Goal: Check status: Check status

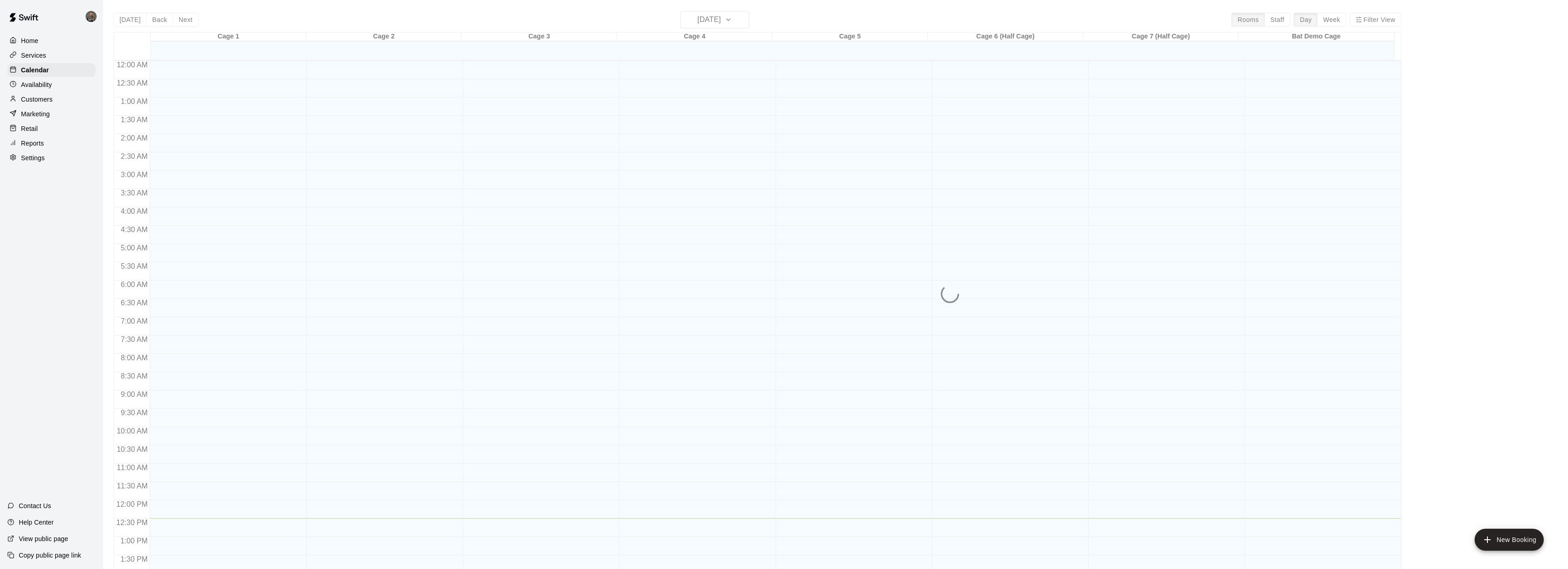
scroll to position [332, 0]
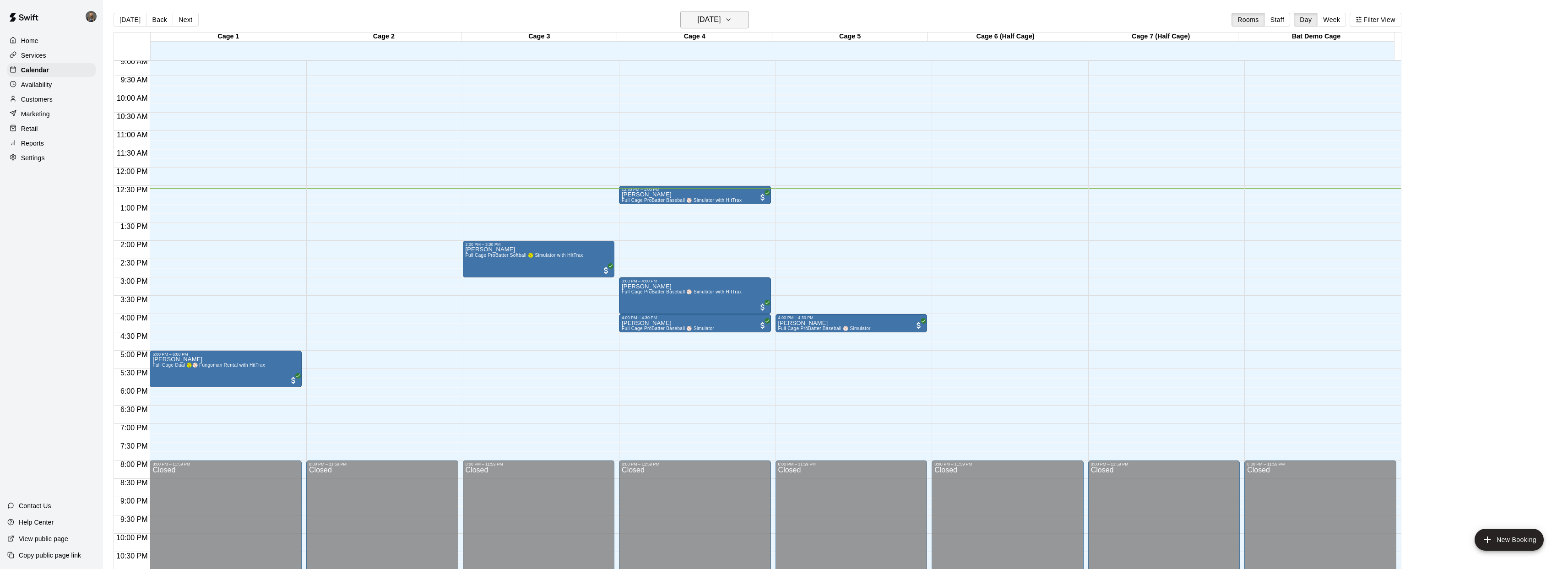
click at [717, 16] on h6 "[DATE]" at bounding box center [709, 20] width 23 height 13
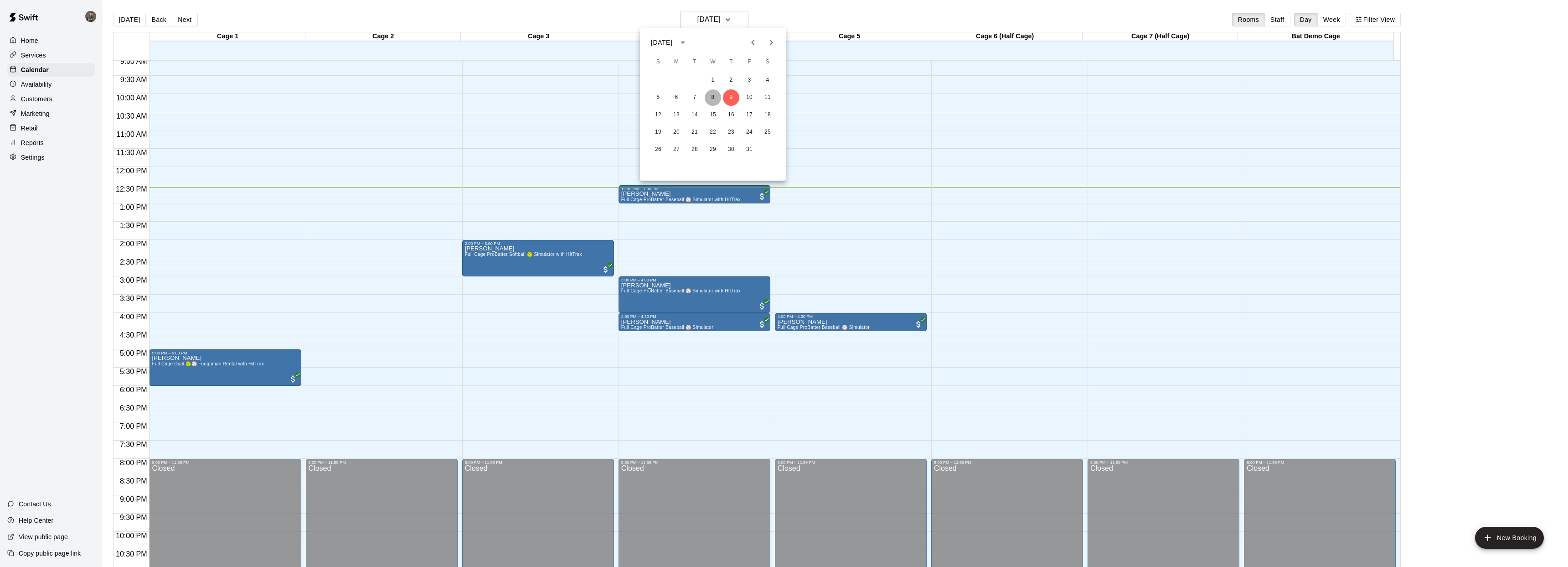
click at [716, 98] on button "8" at bounding box center [713, 97] width 16 height 16
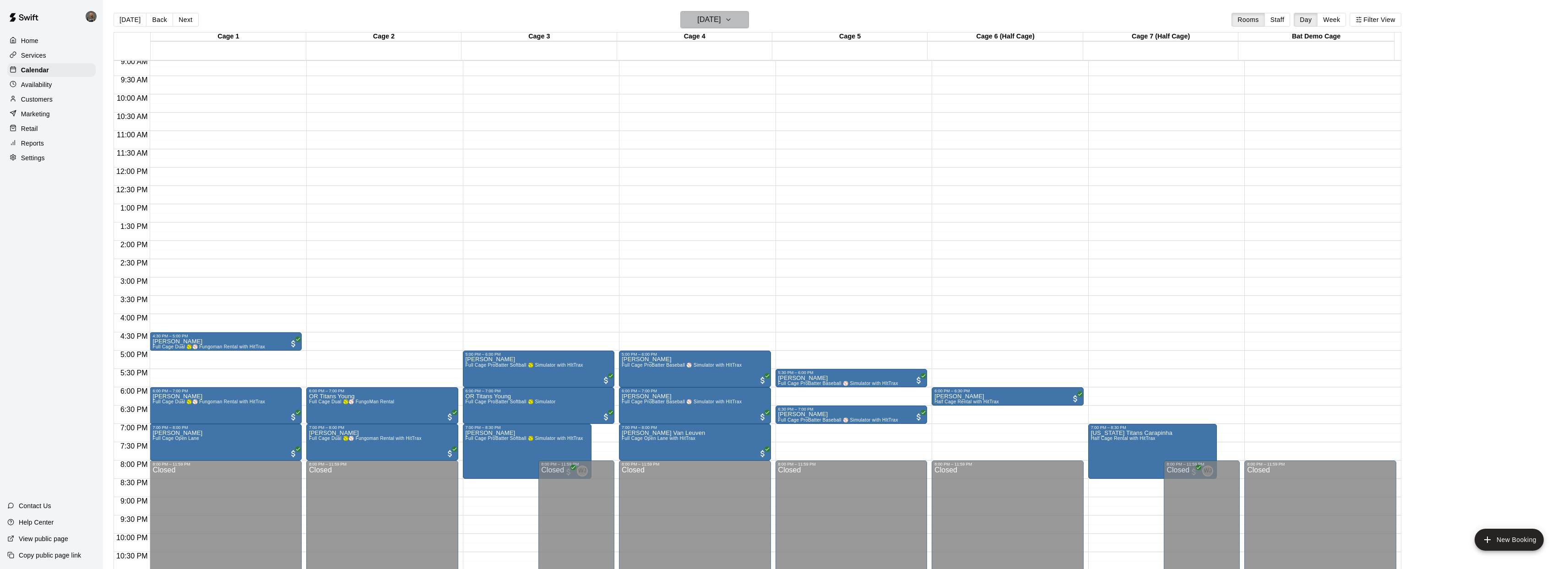
click at [701, 28] on button "[DATE]" at bounding box center [715, 20] width 68 height 17
click at [697, 98] on button "7" at bounding box center [698, 98] width 17 height 17
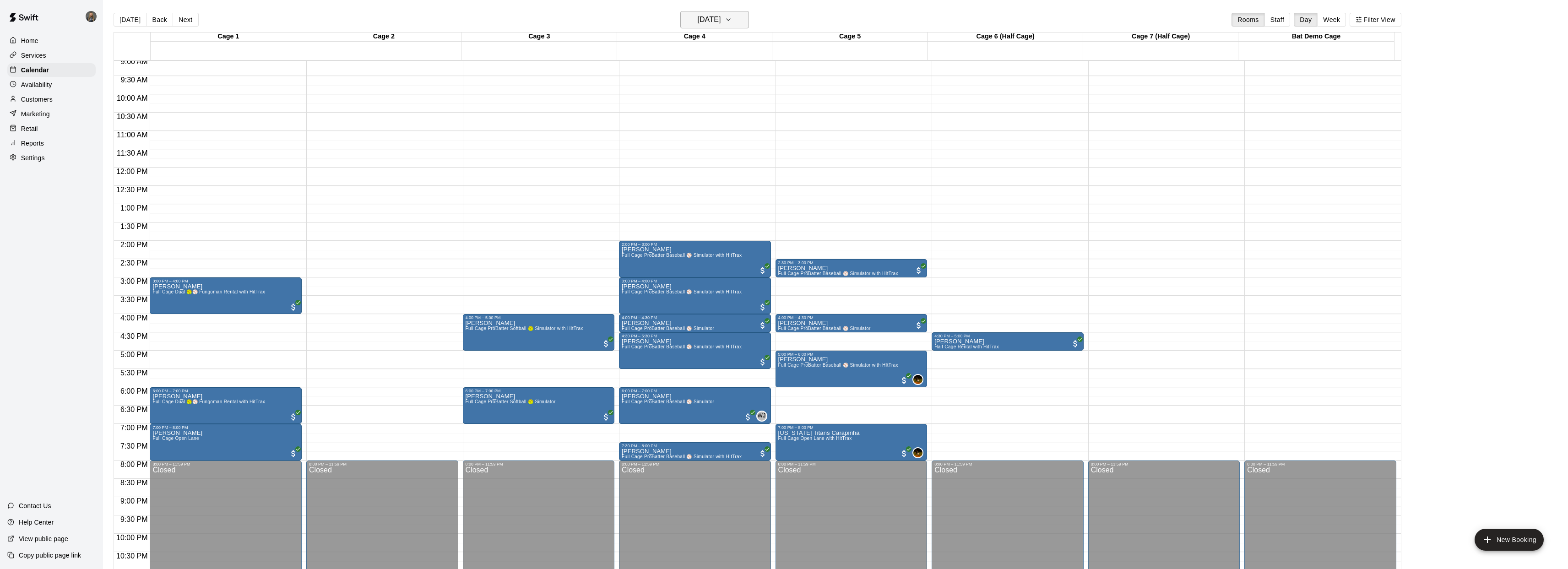
click at [718, 20] on h6 "[DATE]" at bounding box center [709, 20] width 23 height 13
click at [680, 96] on button "6" at bounding box center [679, 98] width 17 height 17
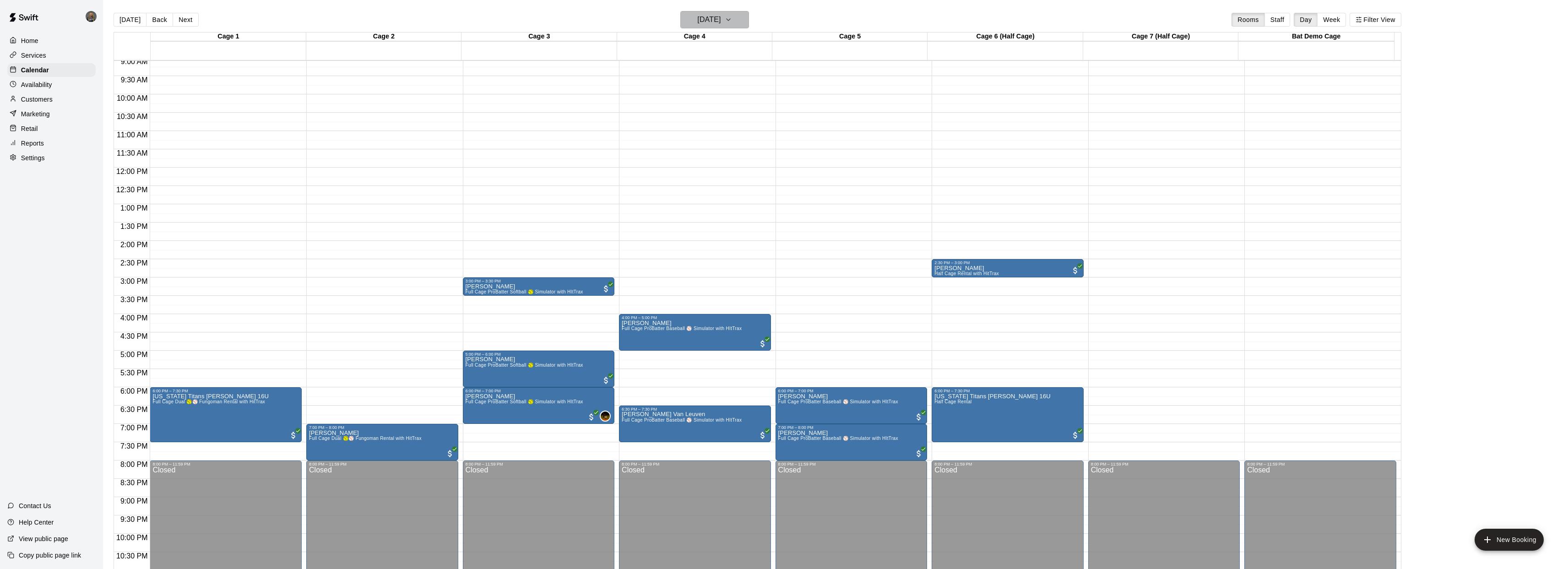
click at [707, 24] on h6 "[DATE]" at bounding box center [709, 20] width 23 height 13
click at [661, 95] on button "5" at bounding box center [661, 98] width 17 height 17
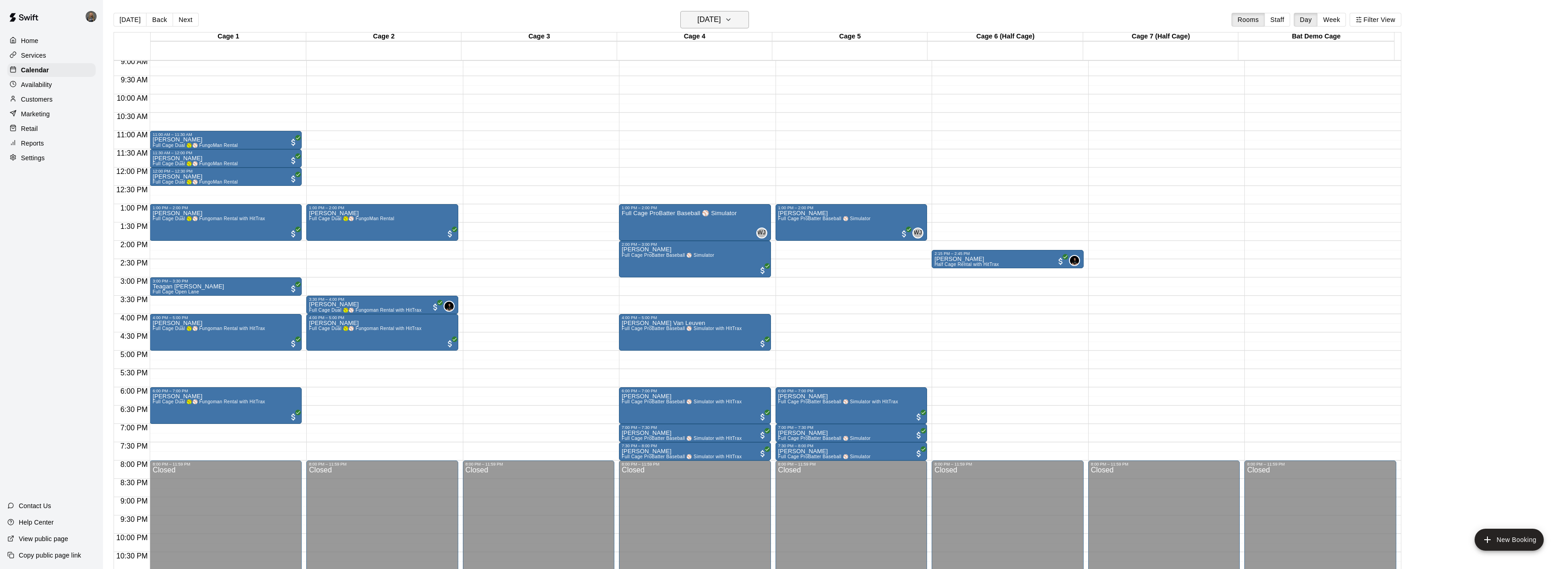
click at [718, 19] on h6 "[DATE]" at bounding box center [709, 20] width 23 height 13
click at [729, 96] on button "9" at bounding box center [734, 98] width 17 height 17
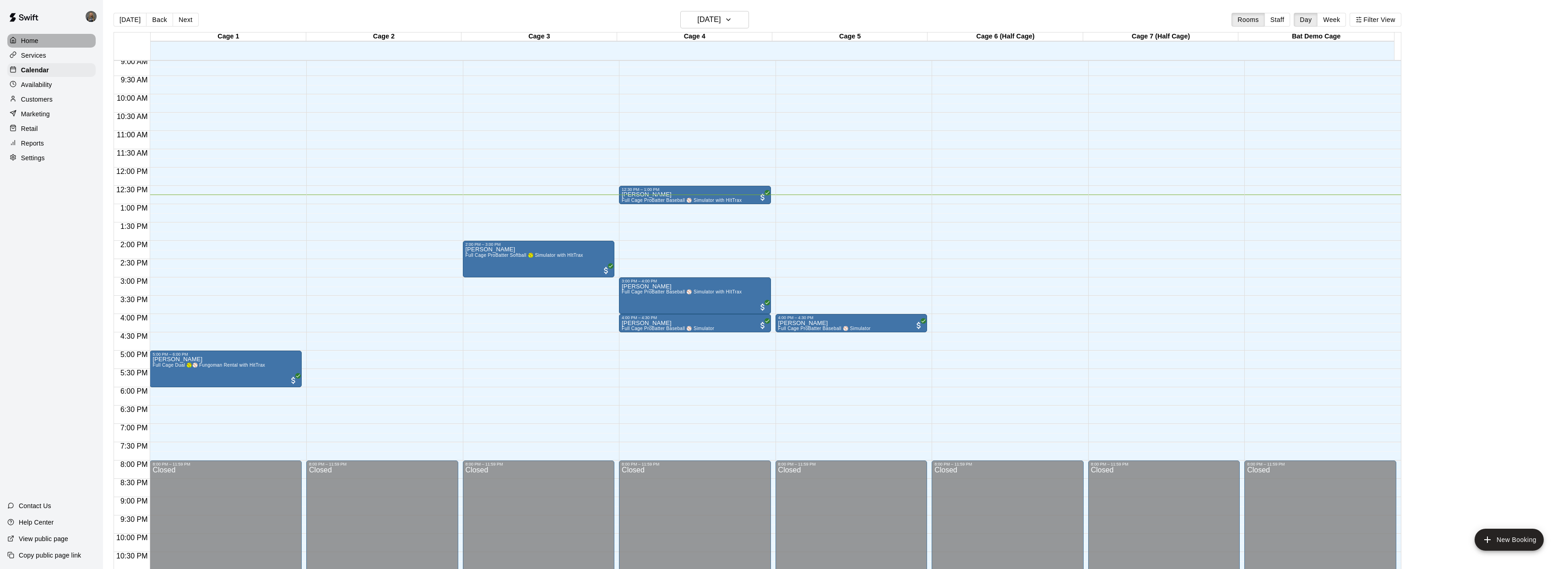
click at [45, 42] on div "Home" at bounding box center [51, 40] width 89 height 13
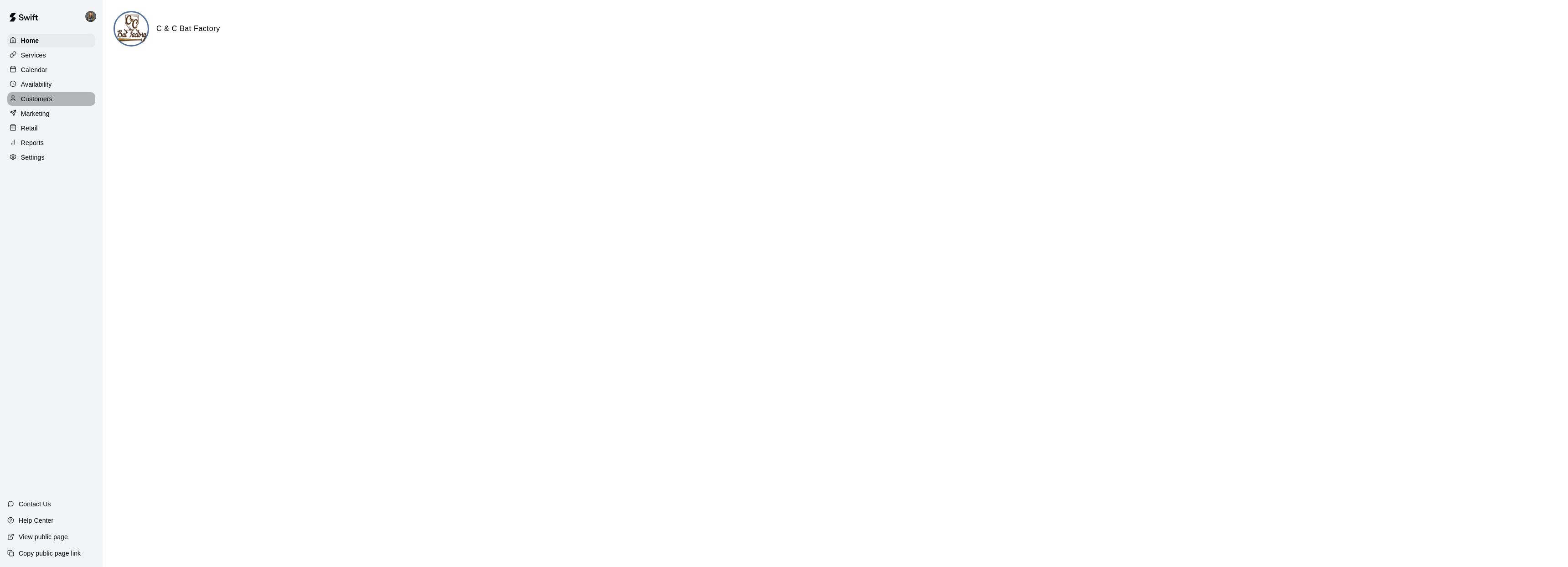
click at [51, 102] on p "Customers" at bounding box center [37, 99] width 32 height 9
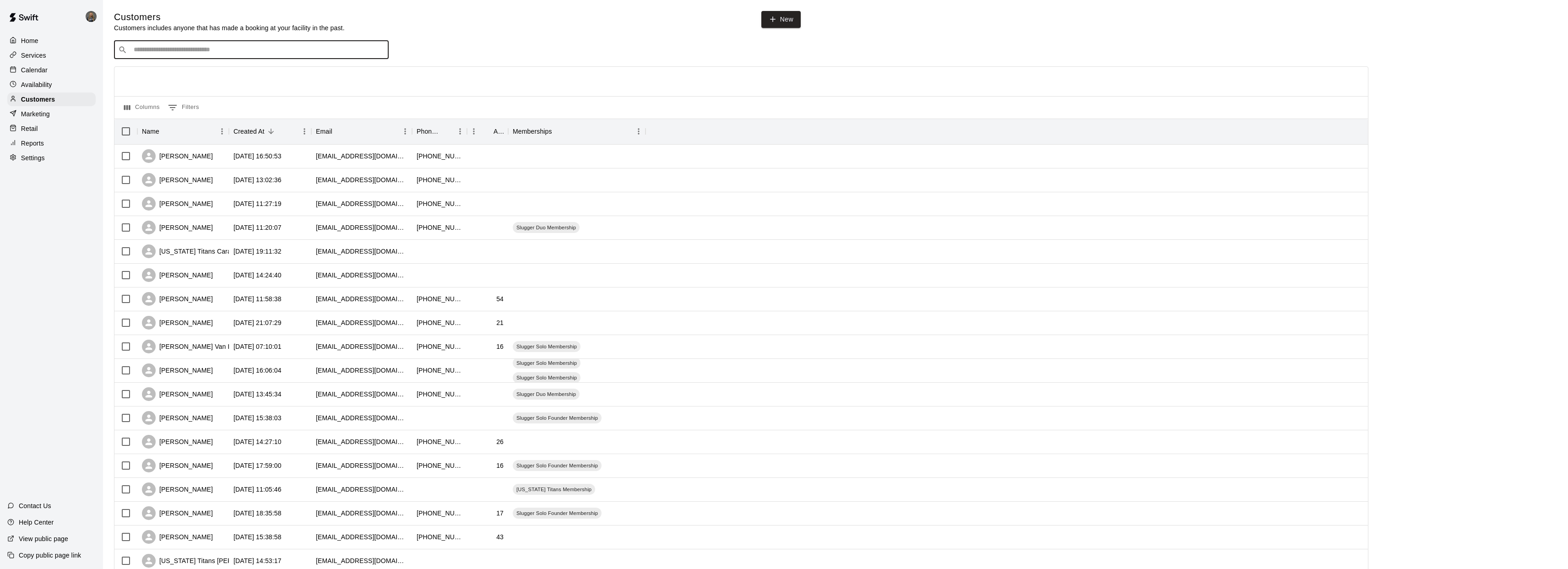
click at [243, 52] on input "Search customers by name or email" at bounding box center [257, 50] width 254 height 9
click at [72, 74] on div "Calendar" at bounding box center [51, 70] width 89 height 13
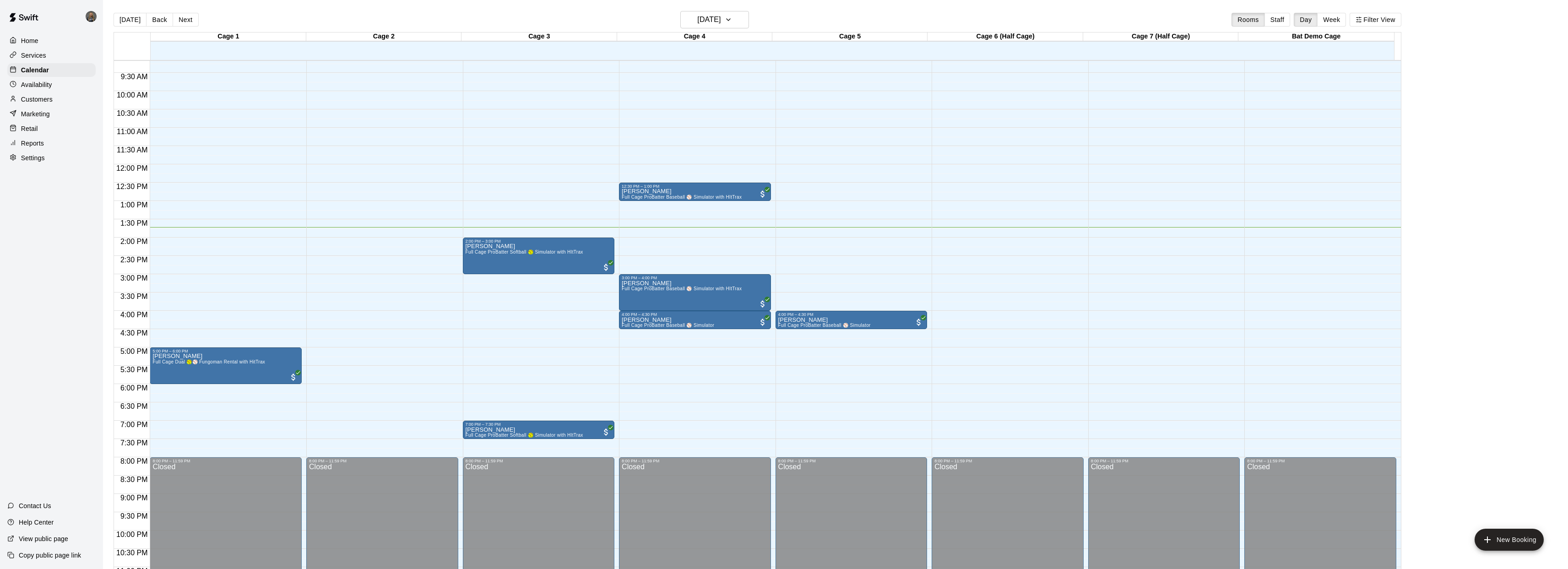
scroll to position [336, 0]
click at [234, 359] on span "Full Cage Dual 🥎⚾ Fungoman Rental with HitTrax" at bounding box center [208, 361] width 112 height 5
click at [161, 391] on img "edit" at bounding box center [162, 390] width 10 height 10
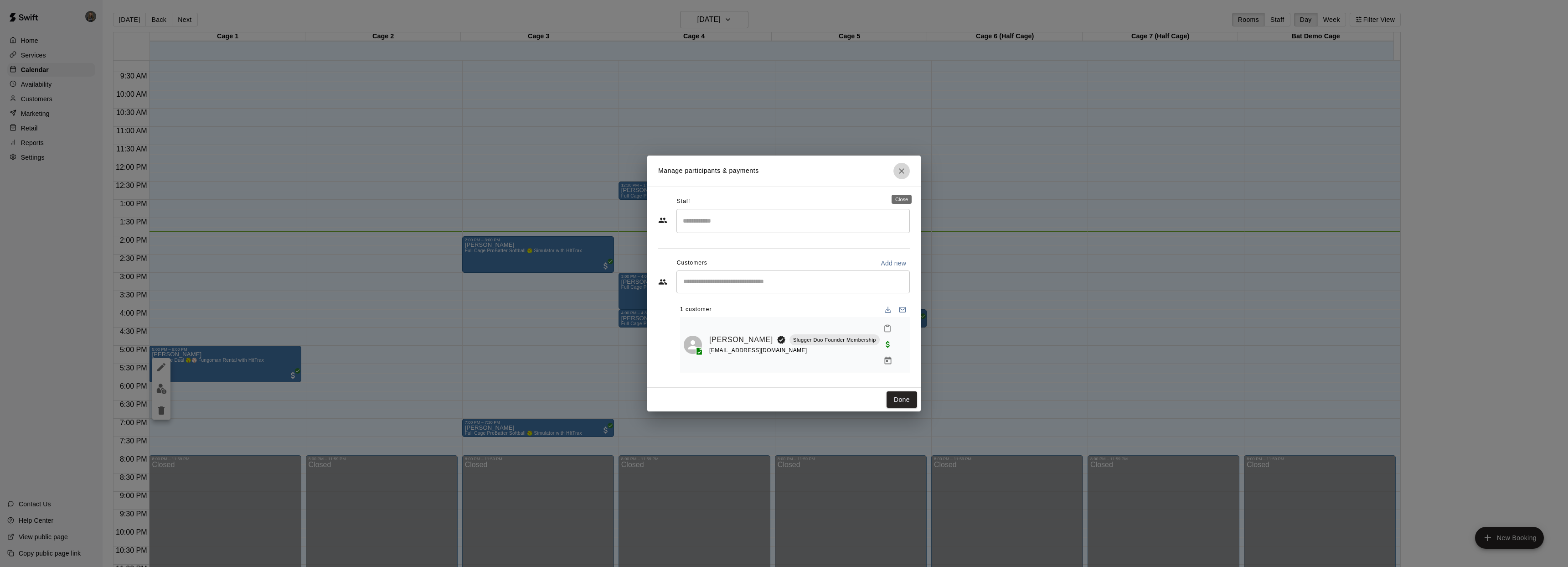
click at [895, 179] on button "Close" at bounding box center [901, 171] width 16 height 16
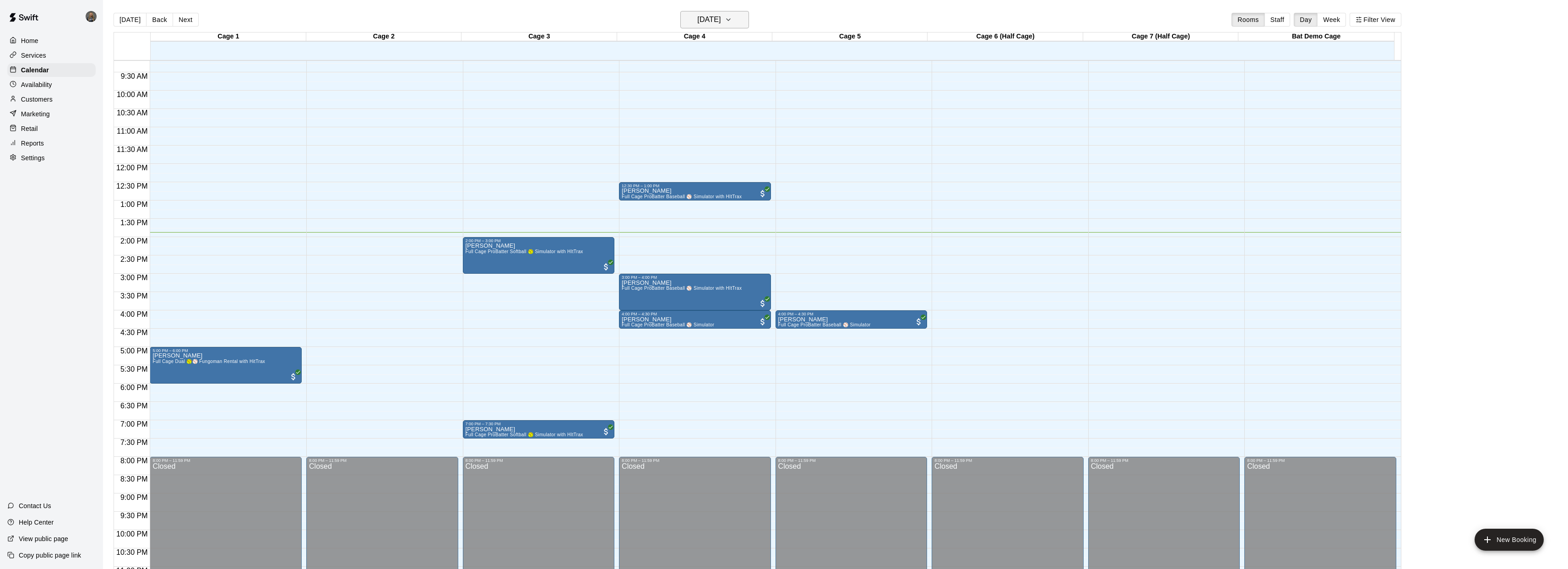
click at [749, 23] on button "[DATE]" at bounding box center [715, 20] width 68 height 17
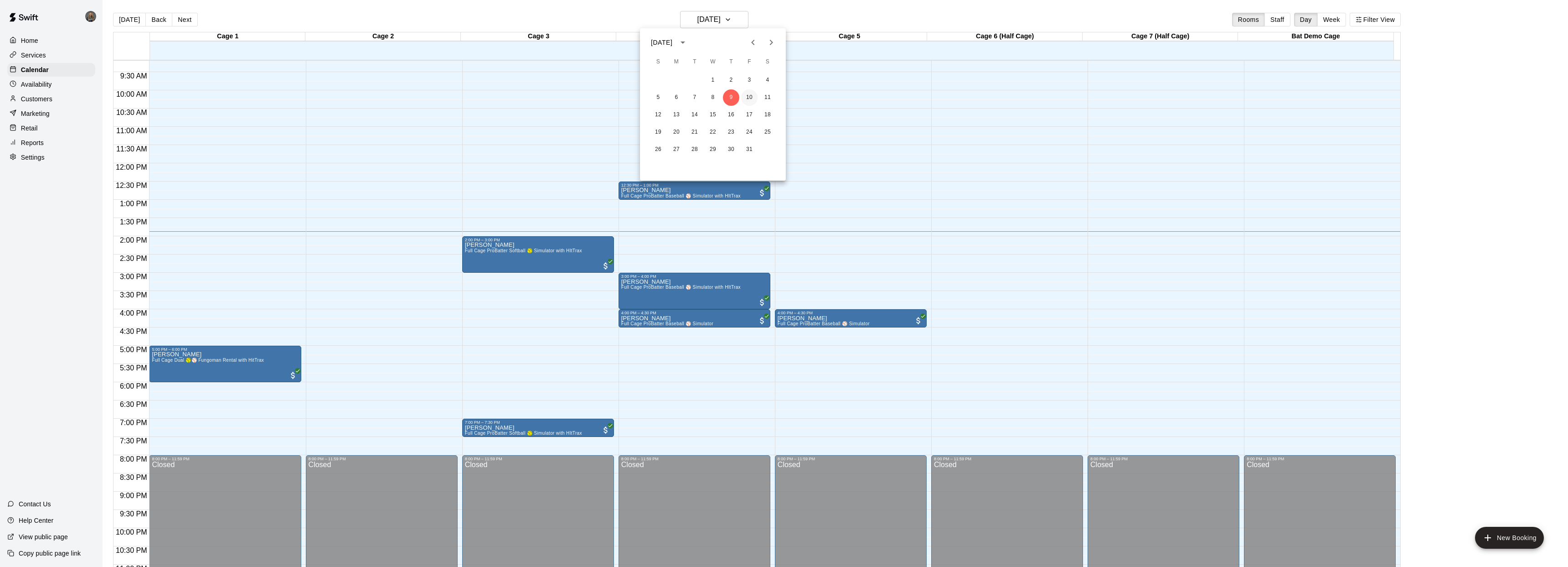
click at [747, 101] on button "10" at bounding box center [749, 97] width 16 height 16
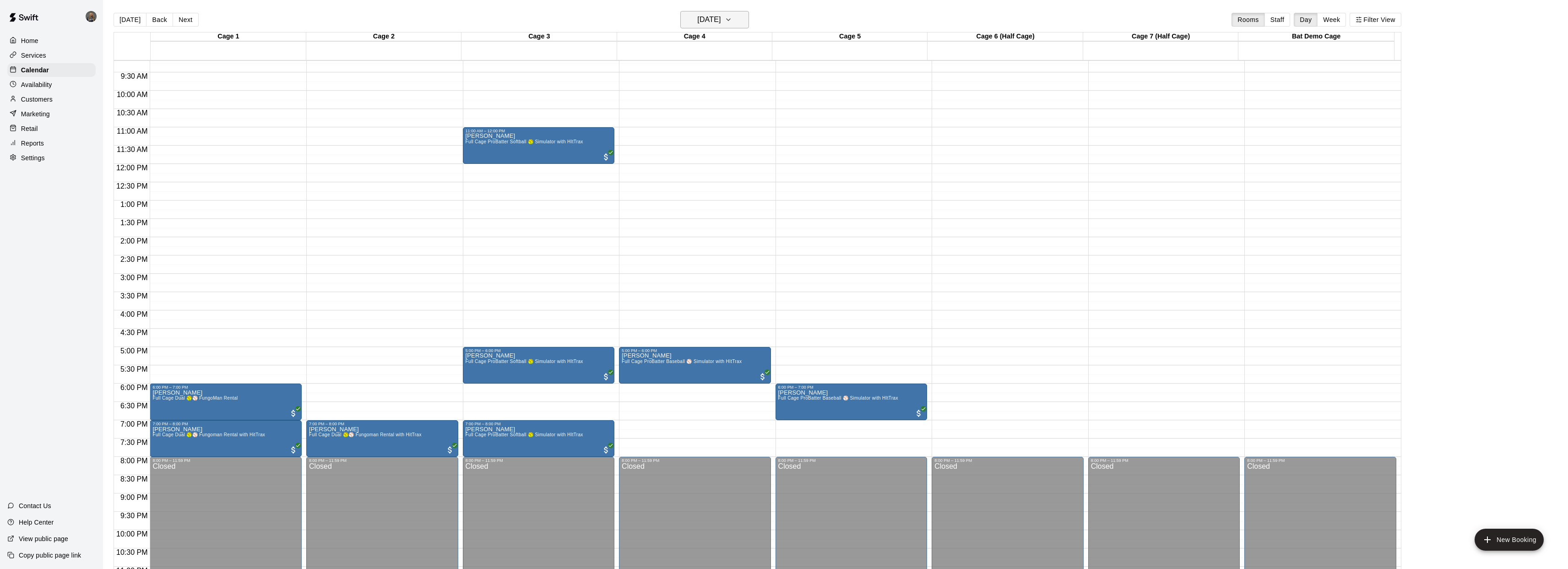
click at [743, 23] on button "[DATE]" at bounding box center [715, 20] width 68 height 17
click at [735, 101] on button "9" at bounding box center [734, 98] width 17 height 17
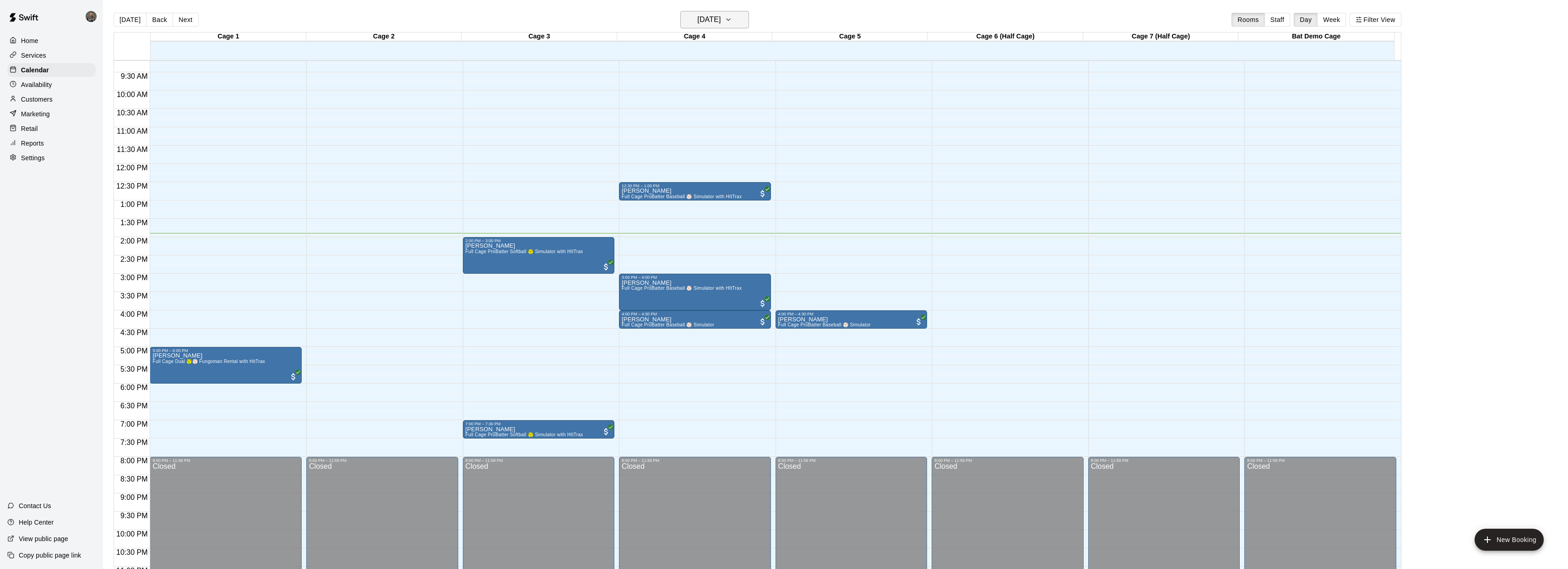
click at [739, 18] on button "[DATE]" at bounding box center [715, 20] width 68 height 17
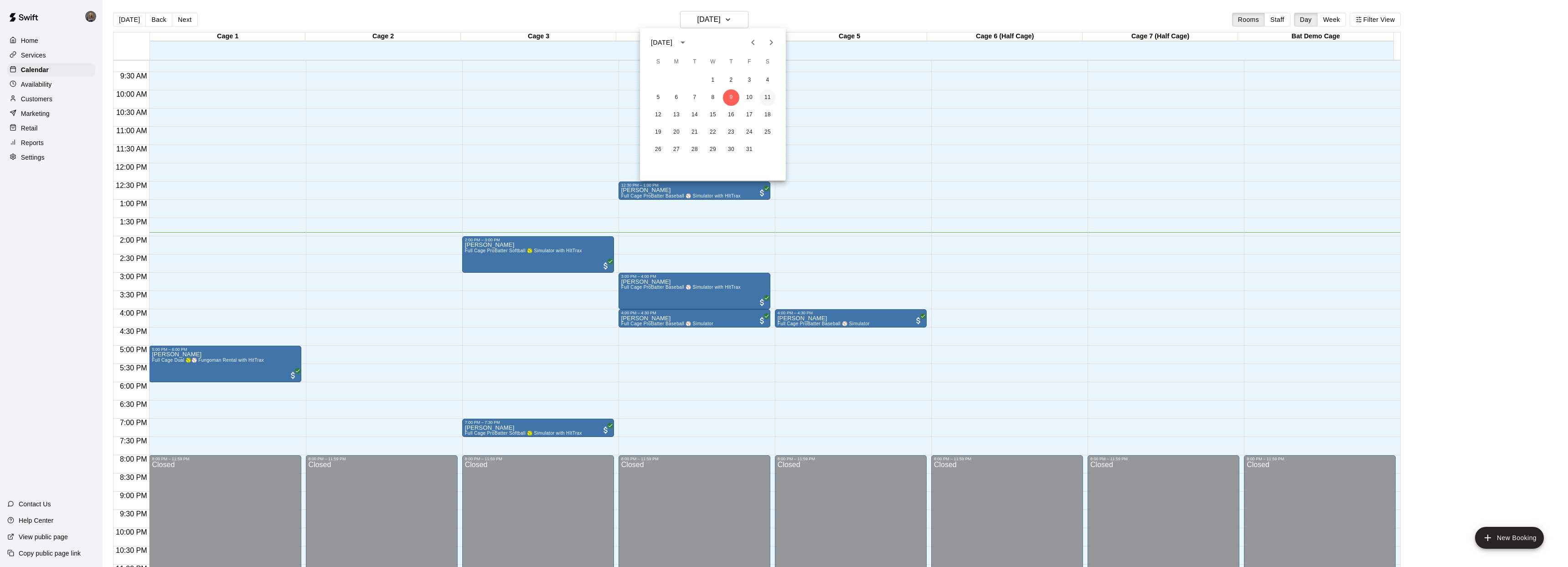
click at [768, 100] on button "11" at bounding box center [768, 97] width 16 height 16
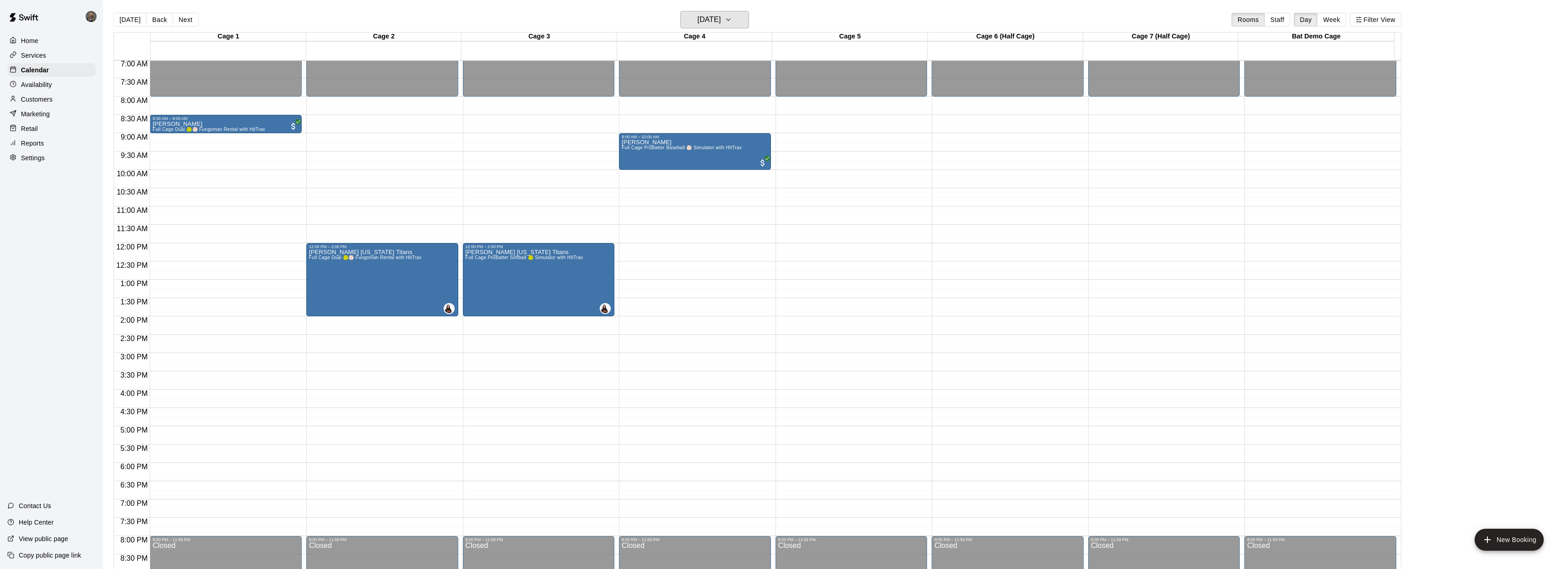
scroll to position [258, 0]
click at [732, 23] on icon "button" at bounding box center [728, 20] width 7 height 11
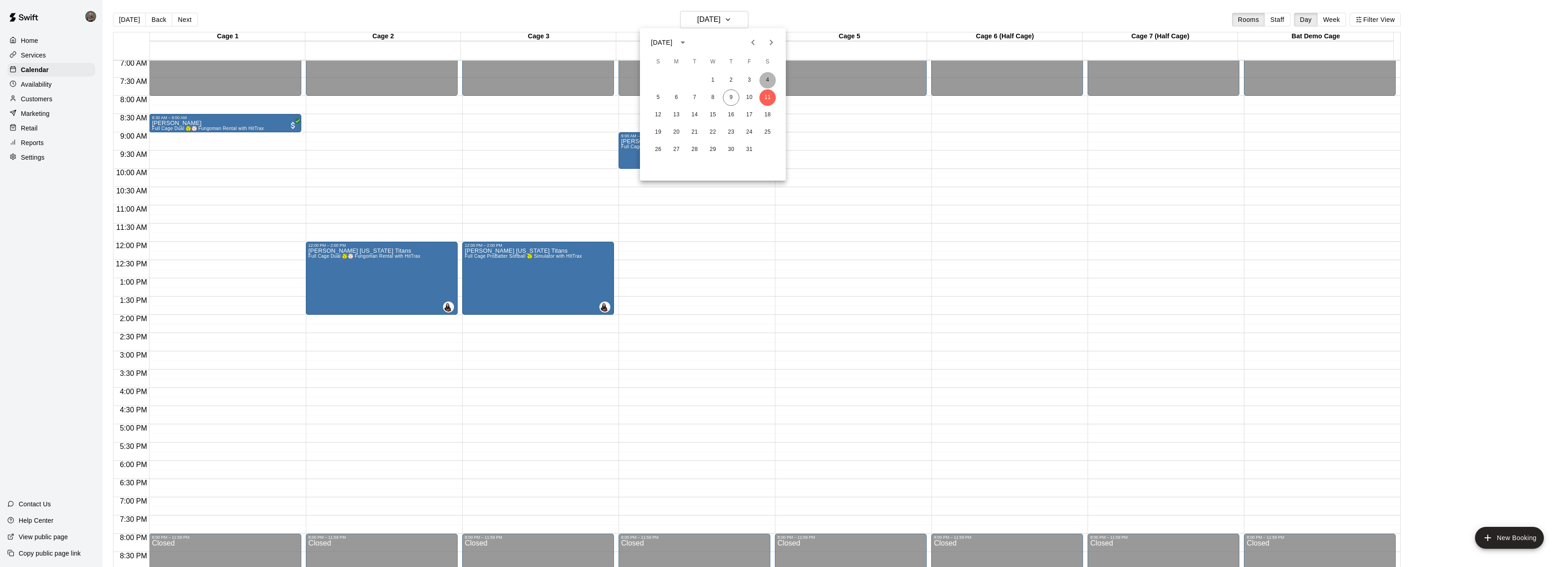
click at [767, 79] on button "4" at bounding box center [768, 80] width 16 height 16
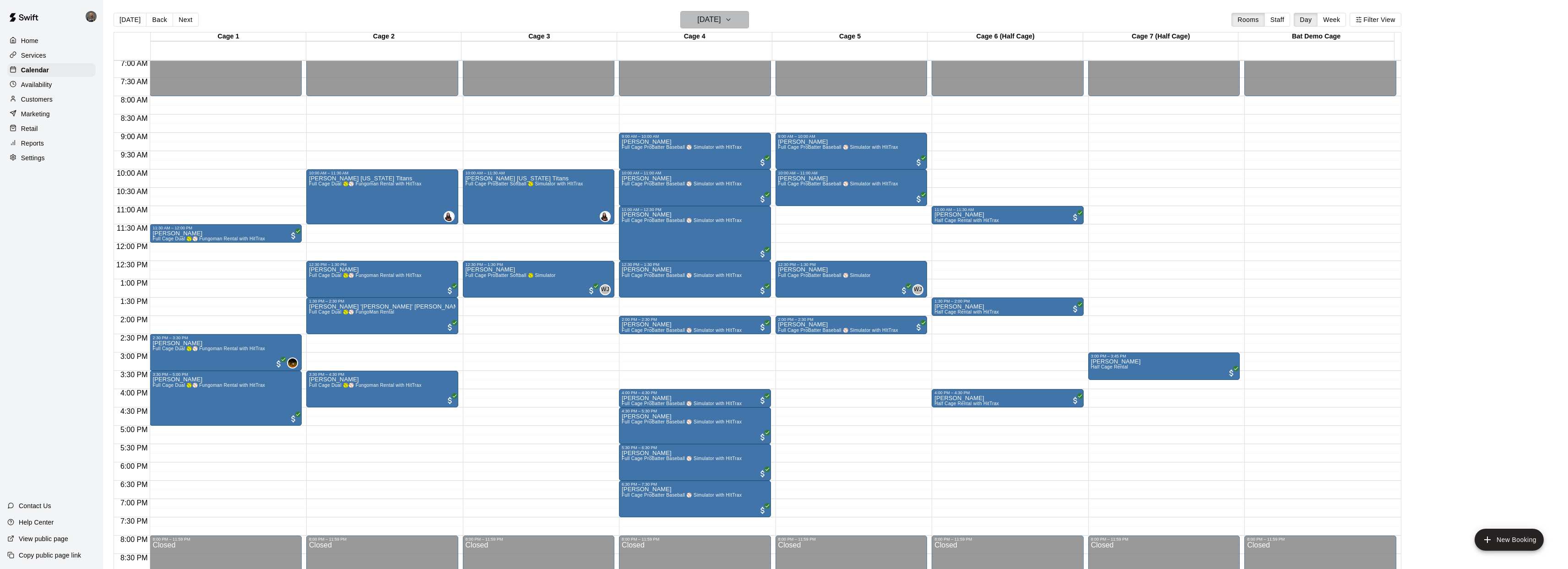
click at [749, 20] on button "[DATE]" at bounding box center [715, 20] width 68 height 17
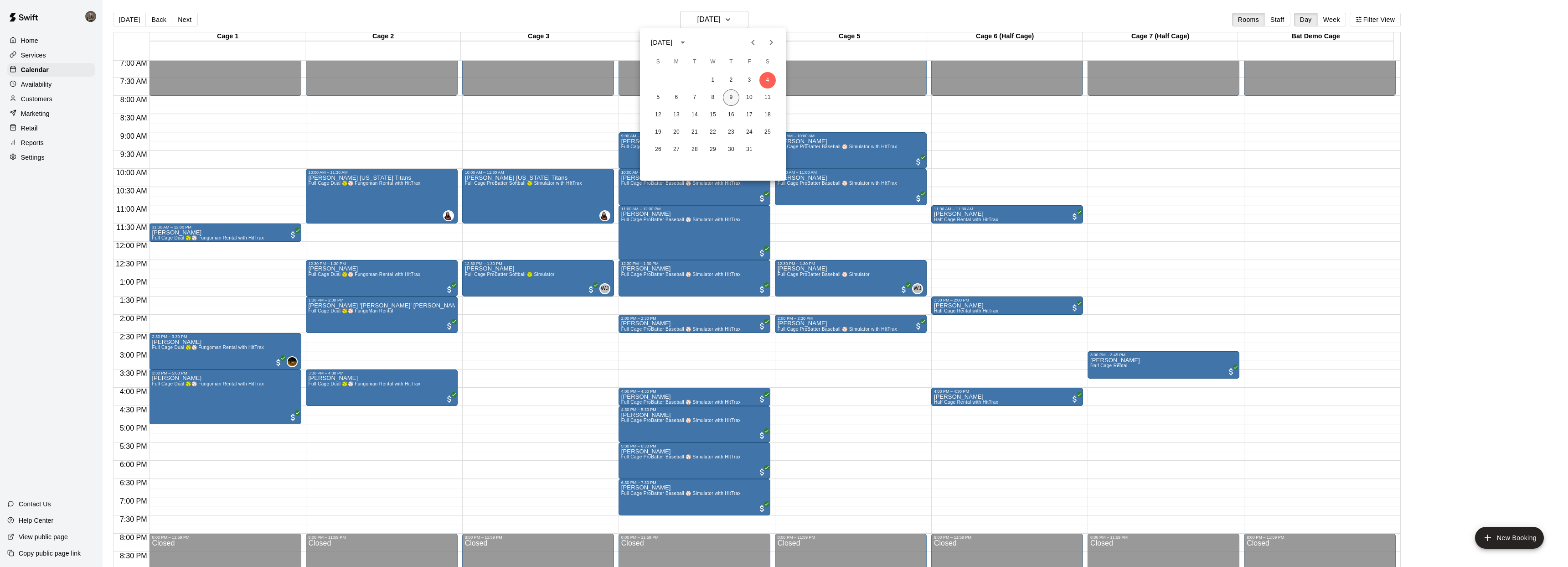
click at [723, 97] on button "9" at bounding box center [731, 97] width 16 height 16
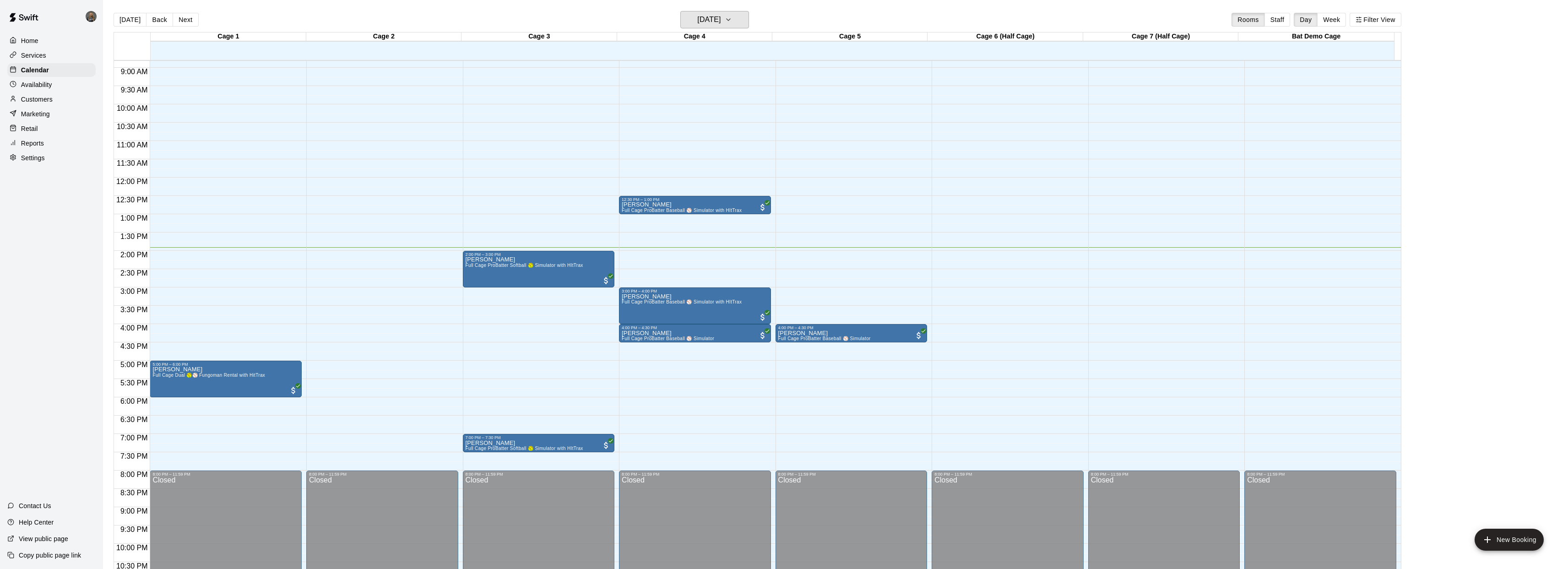
scroll to position [321, 0]
